Goal: Check status

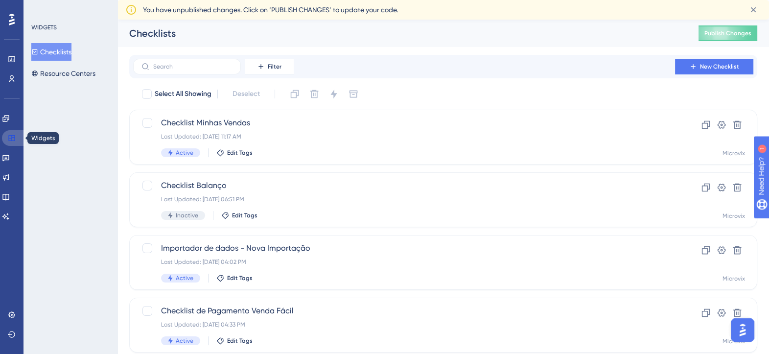
click at [15, 139] on icon at bounding box center [11, 138] width 6 height 6
click at [12, 58] on icon at bounding box center [11, 59] width 6 height 6
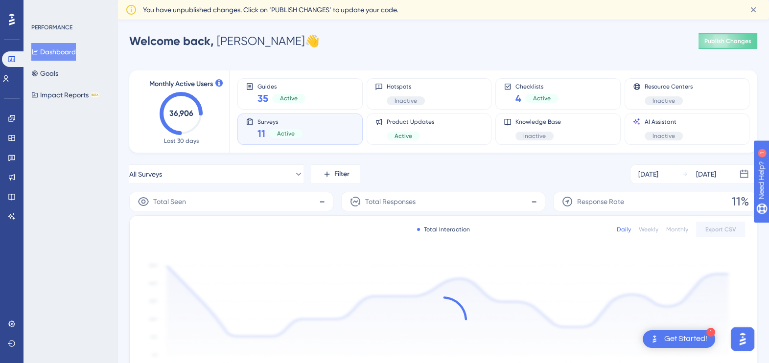
click at [301, 135] on div "Active" at bounding box center [285, 133] width 33 height 9
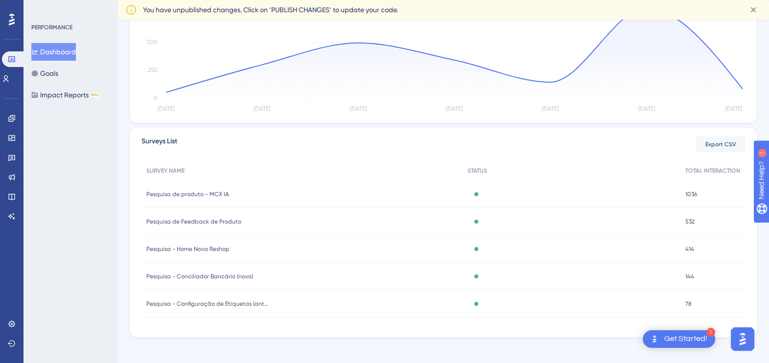
scroll to position [276, 0]
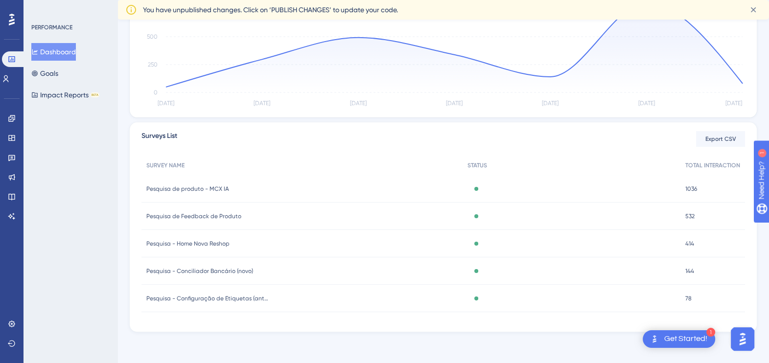
click at [512, 118] on div "Total Seen 2204 Total Responses 242 Response Rate 11% Total Interaction Daily W…" at bounding box center [443, 124] width 628 height 417
click at [211, 214] on span "Pesquisa de Feedback de Produto" at bounding box center [193, 216] width 95 height 8
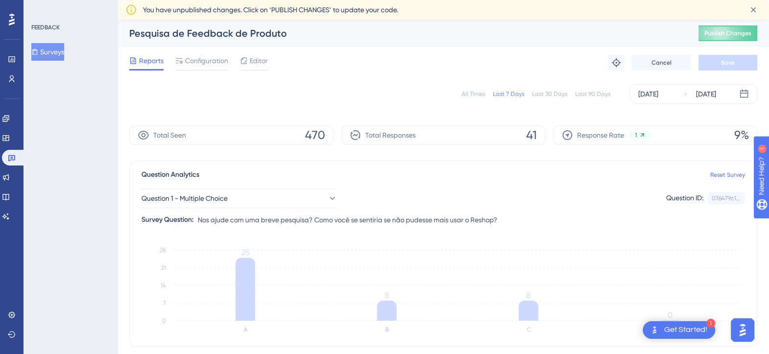
click at [259, 62] on span "Editor" at bounding box center [259, 61] width 18 height 12
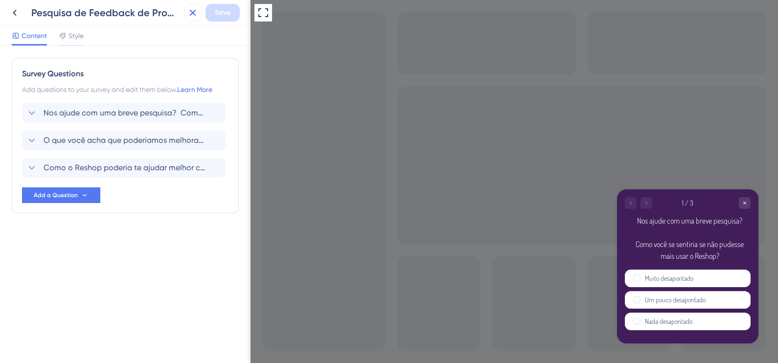
click at [195, 13] on icon at bounding box center [193, 13] width 12 height 12
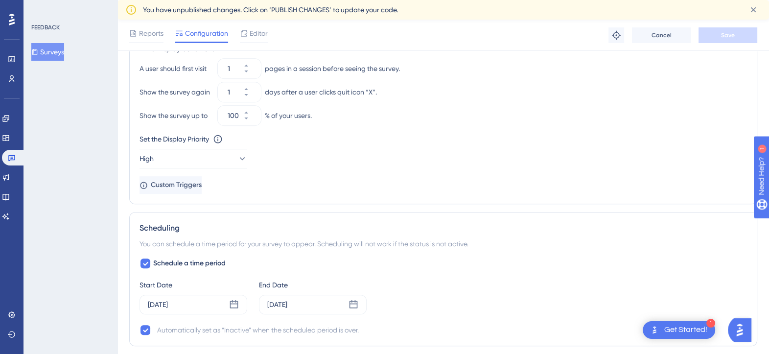
scroll to position [795, 0]
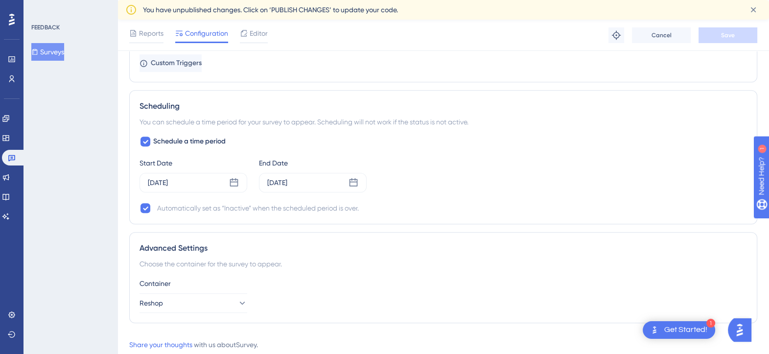
click at [95, 225] on div "FEEDBACK Surveys" at bounding box center [70, 177] width 94 height 354
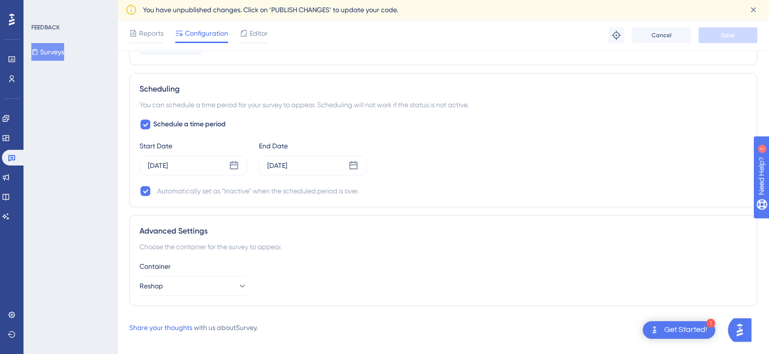
scroll to position [821, 0]
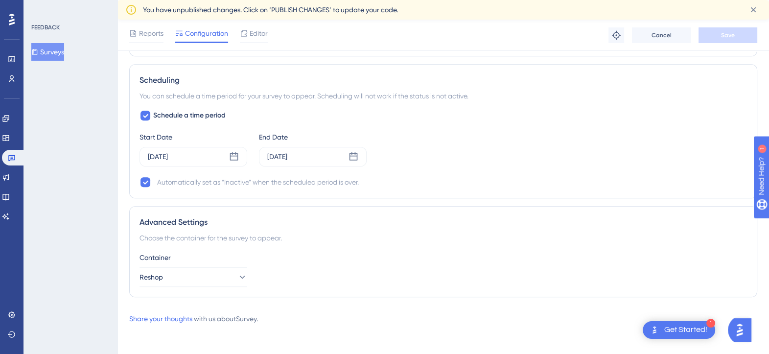
click at [52, 197] on div "FEEDBACK Surveys" at bounding box center [70, 177] width 94 height 354
click at [11, 60] on icon at bounding box center [12, 59] width 8 height 8
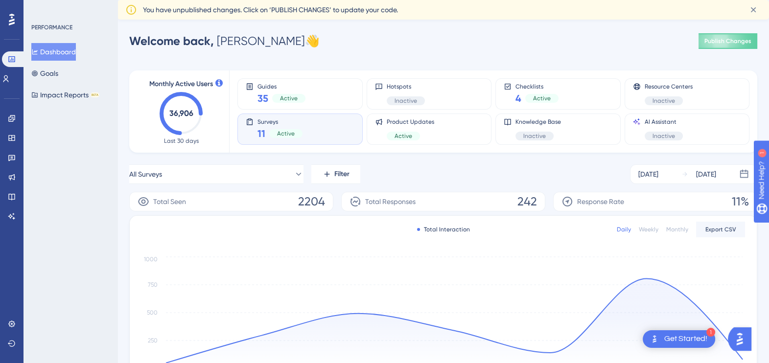
click at [297, 128] on div "11 Active" at bounding box center [280, 134] width 45 height 14
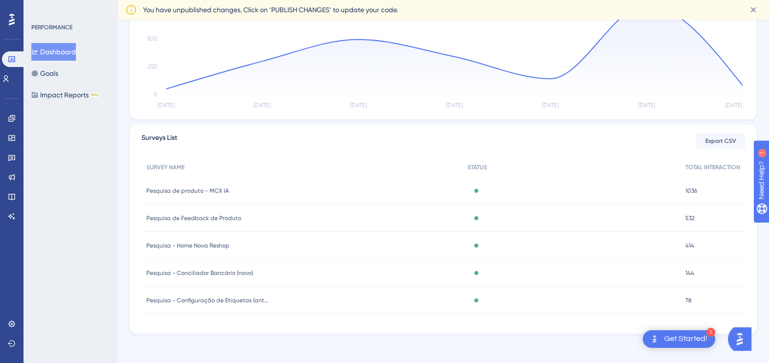
scroll to position [276, 0]
